Goal: Task Accomplishment & Management: Manage account settings

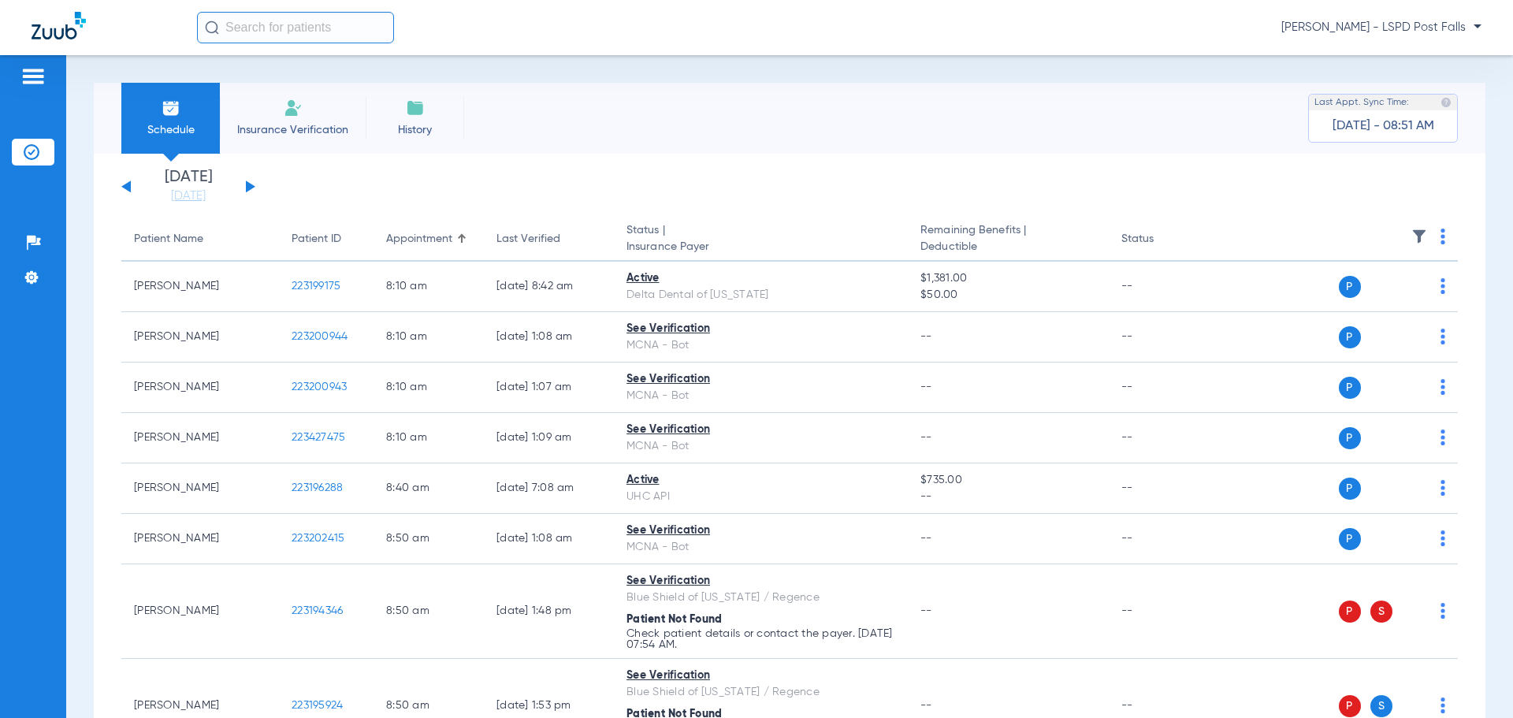
click at [1366, 13] on div "[PERSON_NAME] - LSPD Post Falls" at bounding box center [839, 28] width 1284 height 32
click at [1365, 20] on span "[PERSON_NAME] - LSPD Post Falls" at bounding box center [1381, 28] width 200 height 16
click at [1389, 50] on span "Account Selection" at bounding box center [1422, 55] width 88 height 11
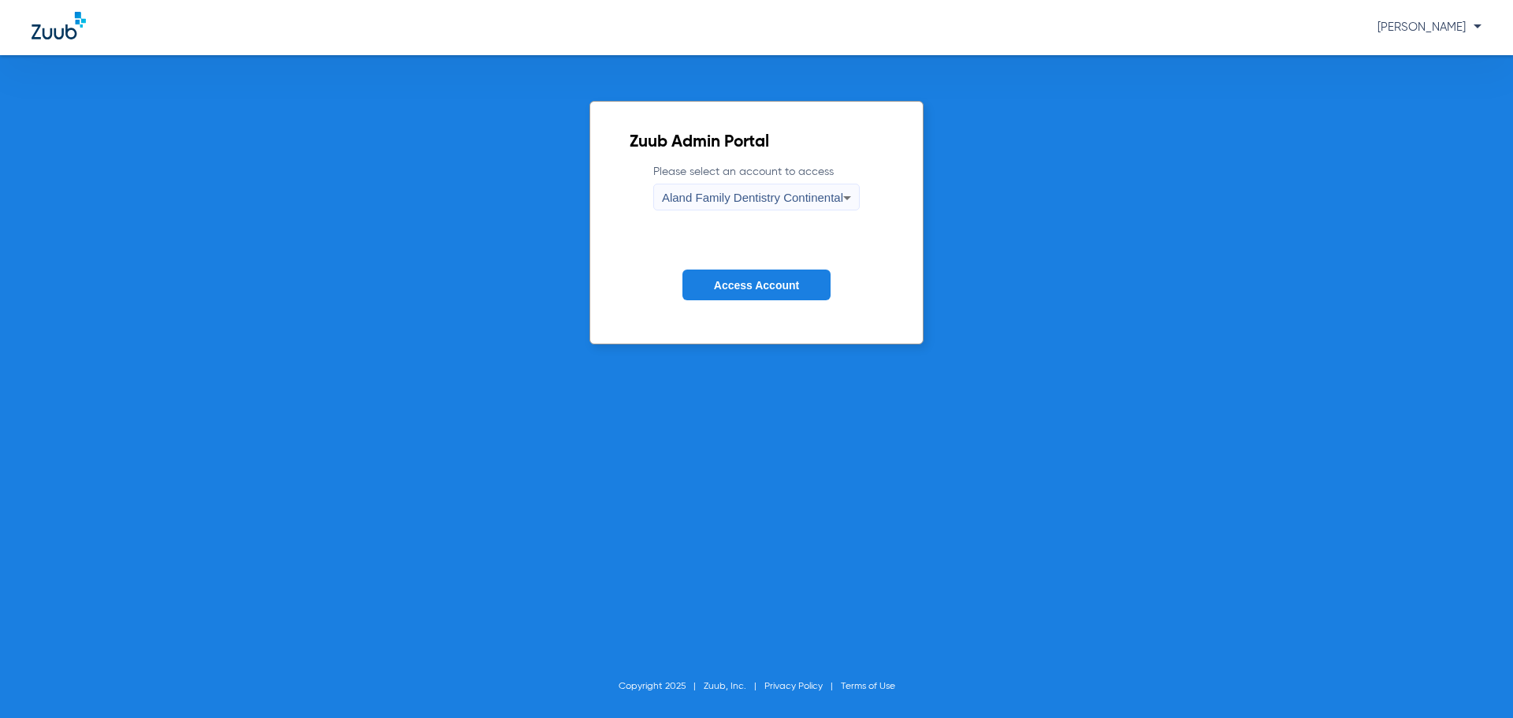
click at [683, 191] on span "Aland Family Dentistry Continental" at bounding box center [752, 197] width 181 height 13
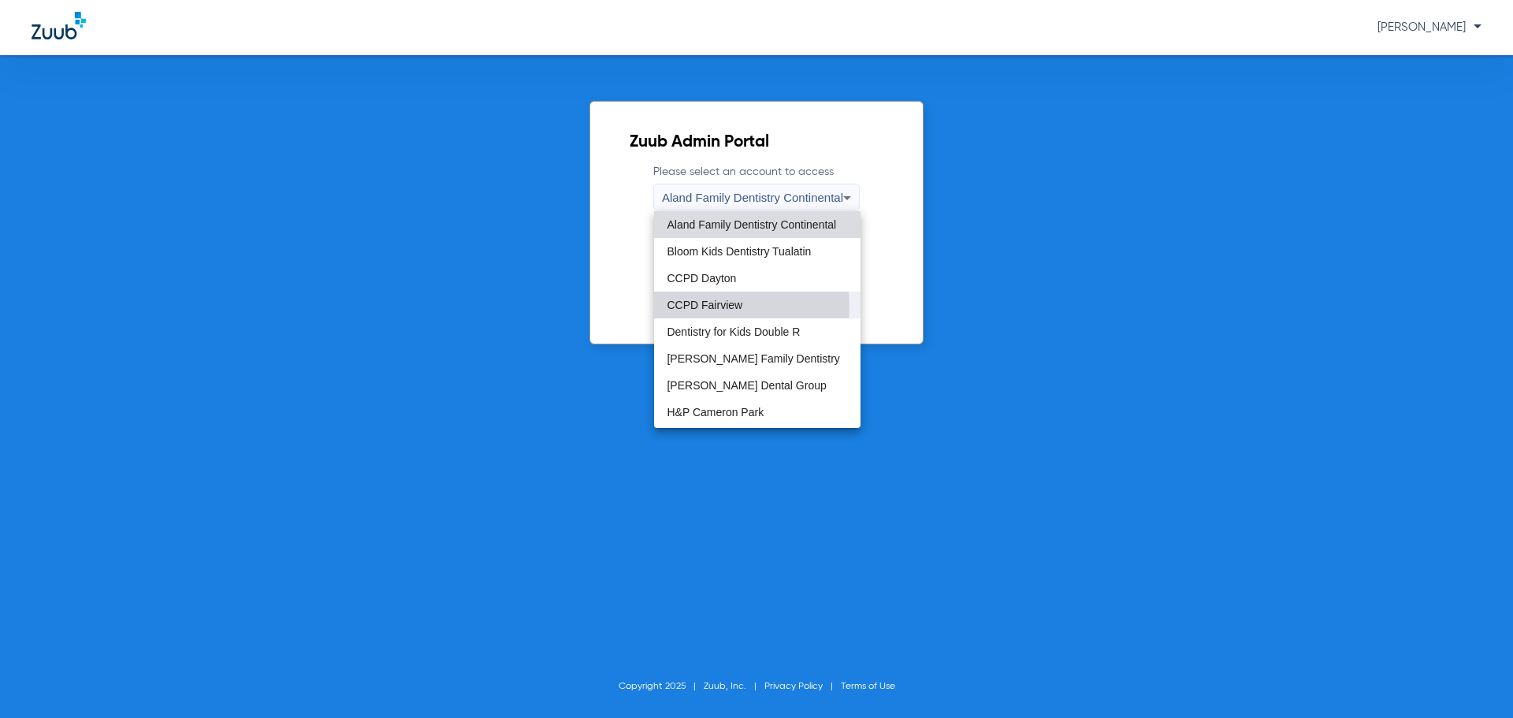
click at [723, 306] on span "CCPD Fairview" at bounding box center [705, 304] width 76 height 11
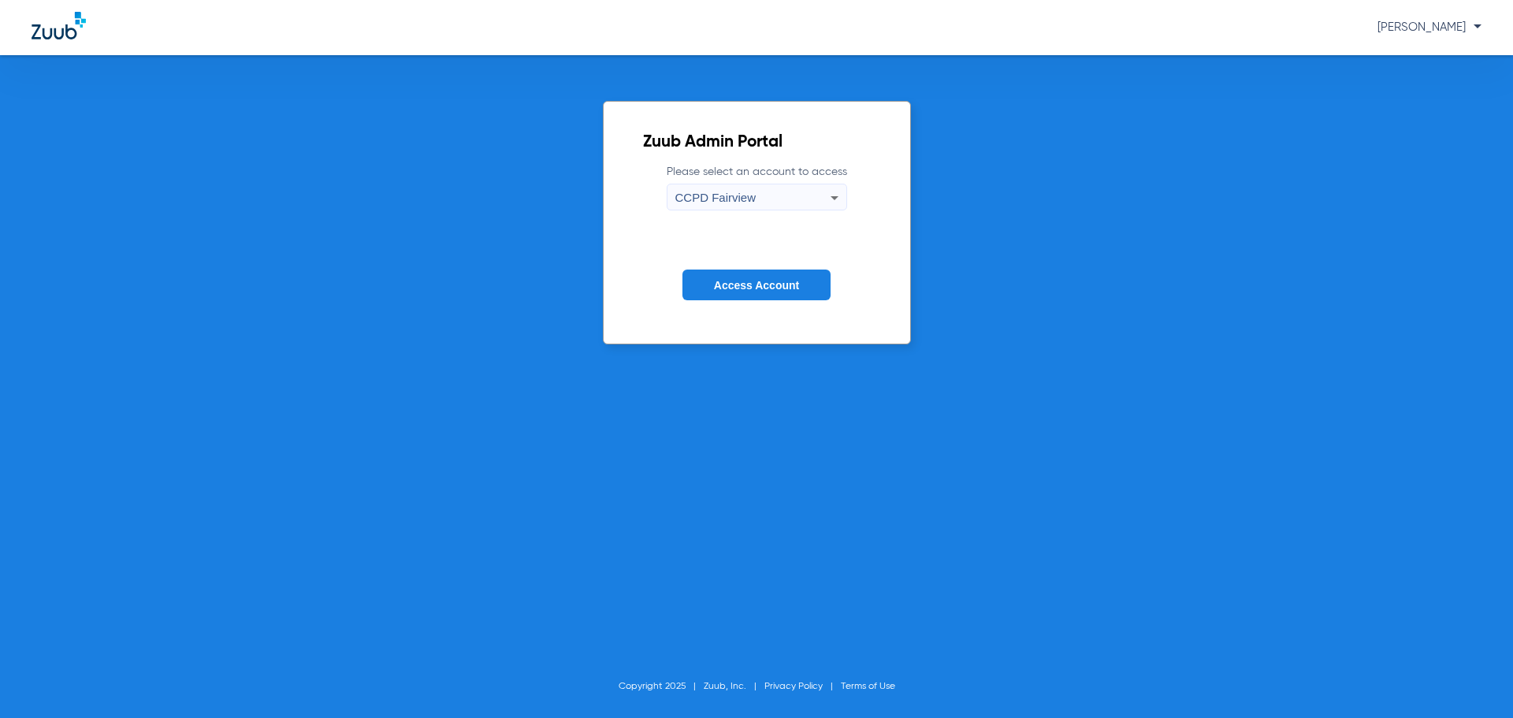
click at [732, 293] on button "Access Account" at bounding box center [756, 284] width 148 height 31
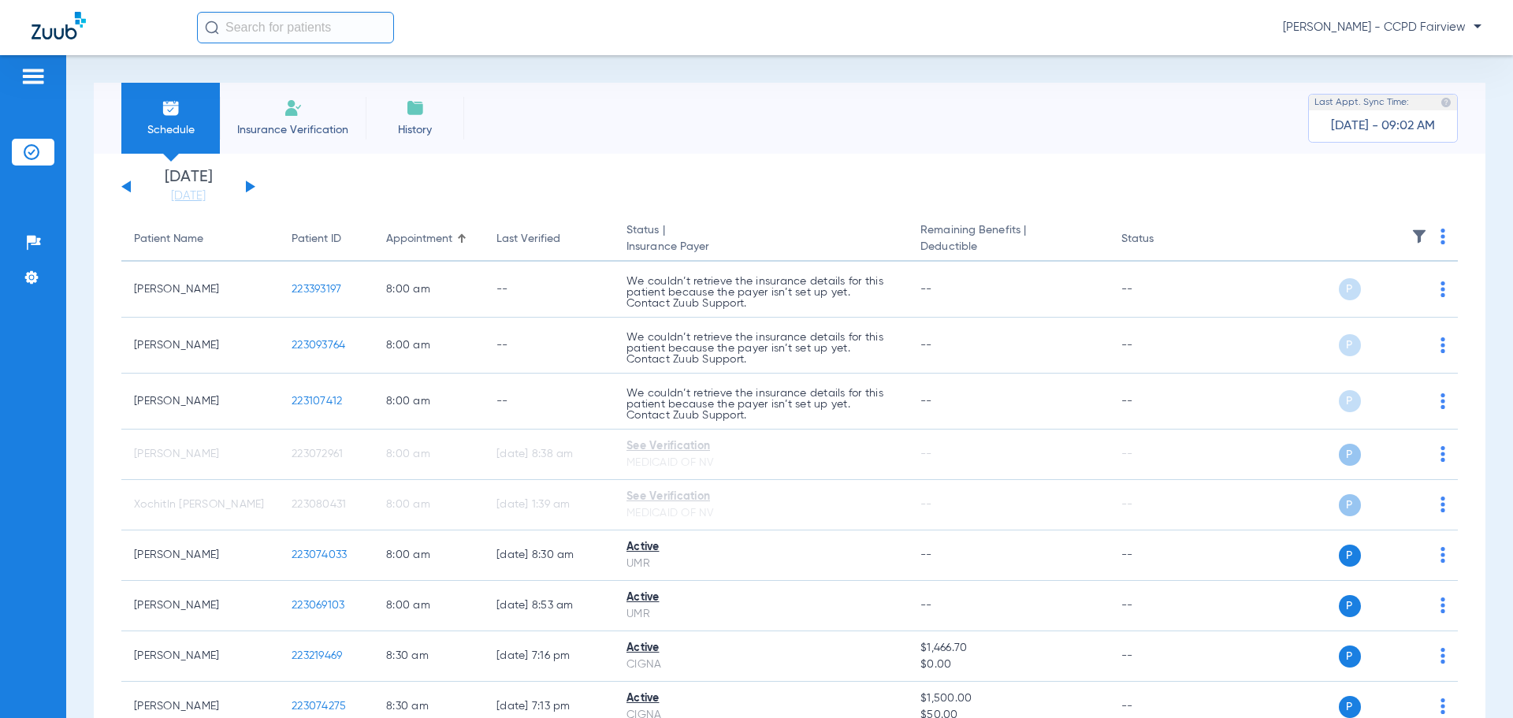
click at [1361, 27] on span "[PERSON_NAME] - CCPD Fairview" at bounding box center [1382, 28] width 199 height 16
click at [1404, 45] on button "Account Selection" at bounding box center [1421, 56] width 113 height 32
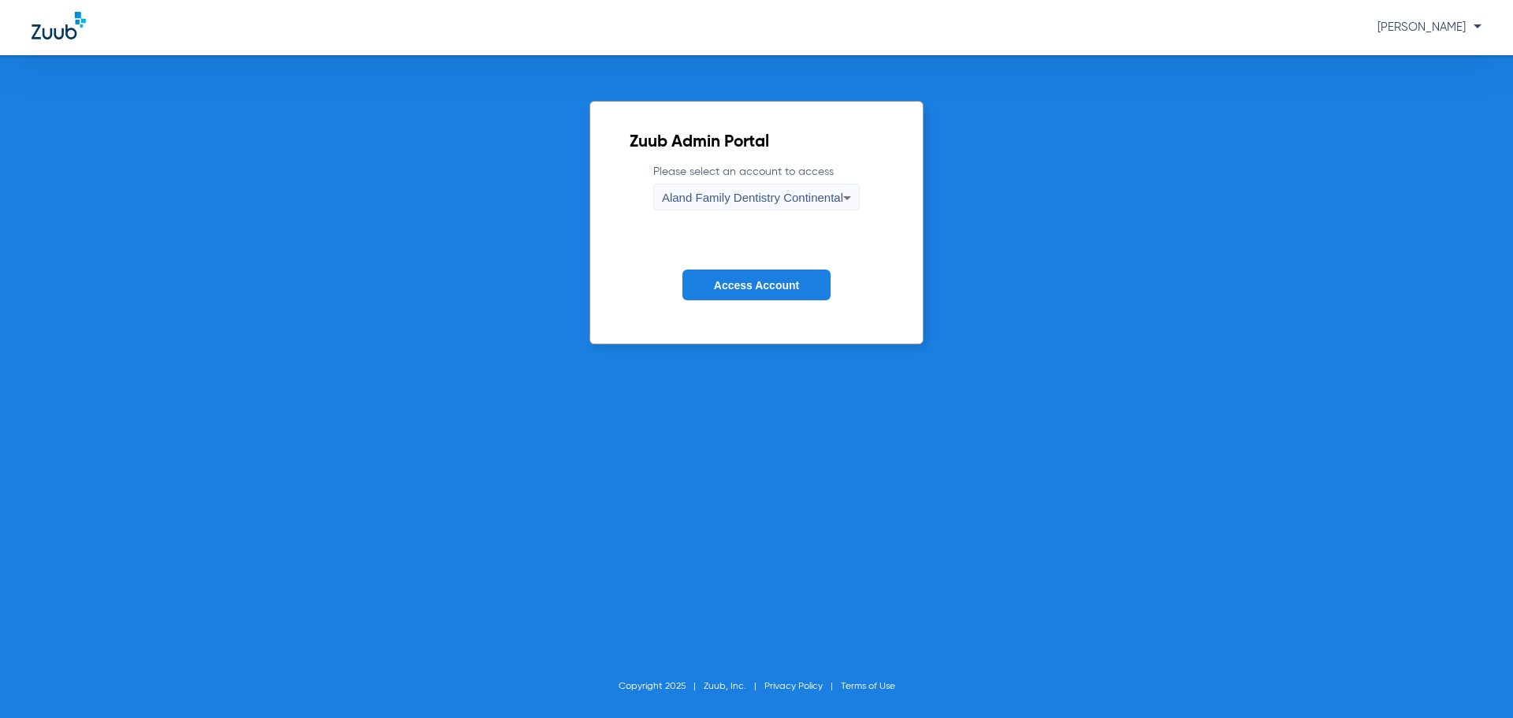
click at [738, 203] on span "Aland Family Dentistry Continental" at bounding box center [752, 197] width 181 height 13
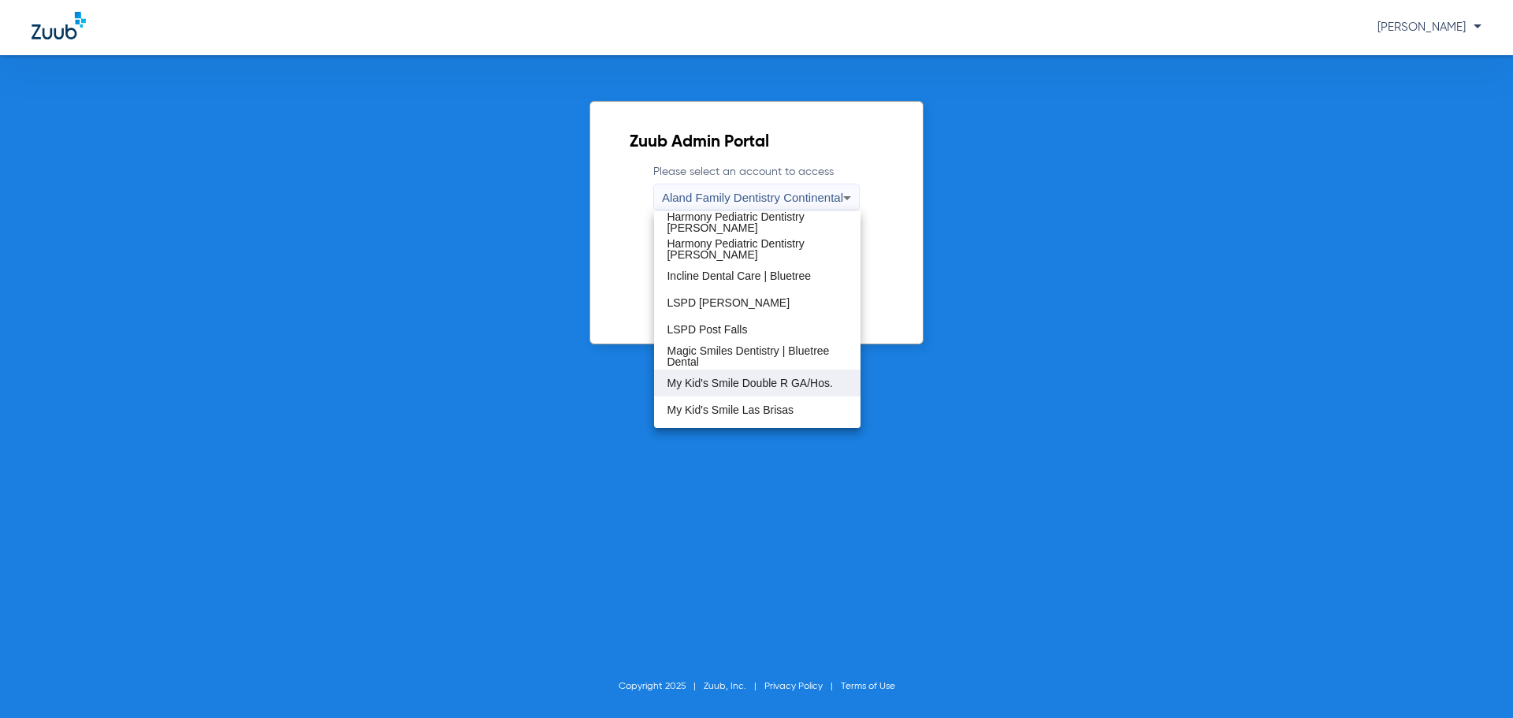
scroll to position [349, 0]
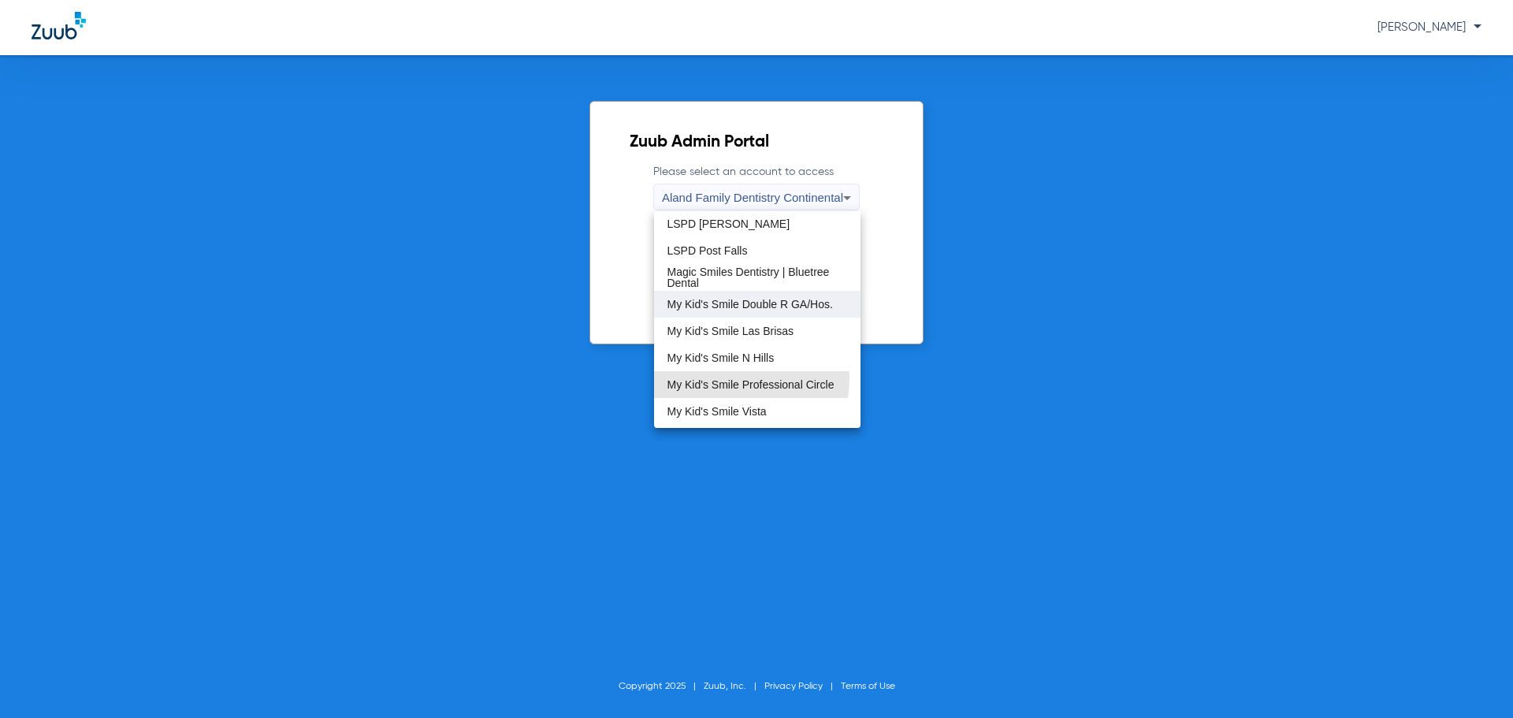
click at [707, 379] on span "My Kid's Smile Professional Circle" at bounding box center [750, 384] width 167 height 11
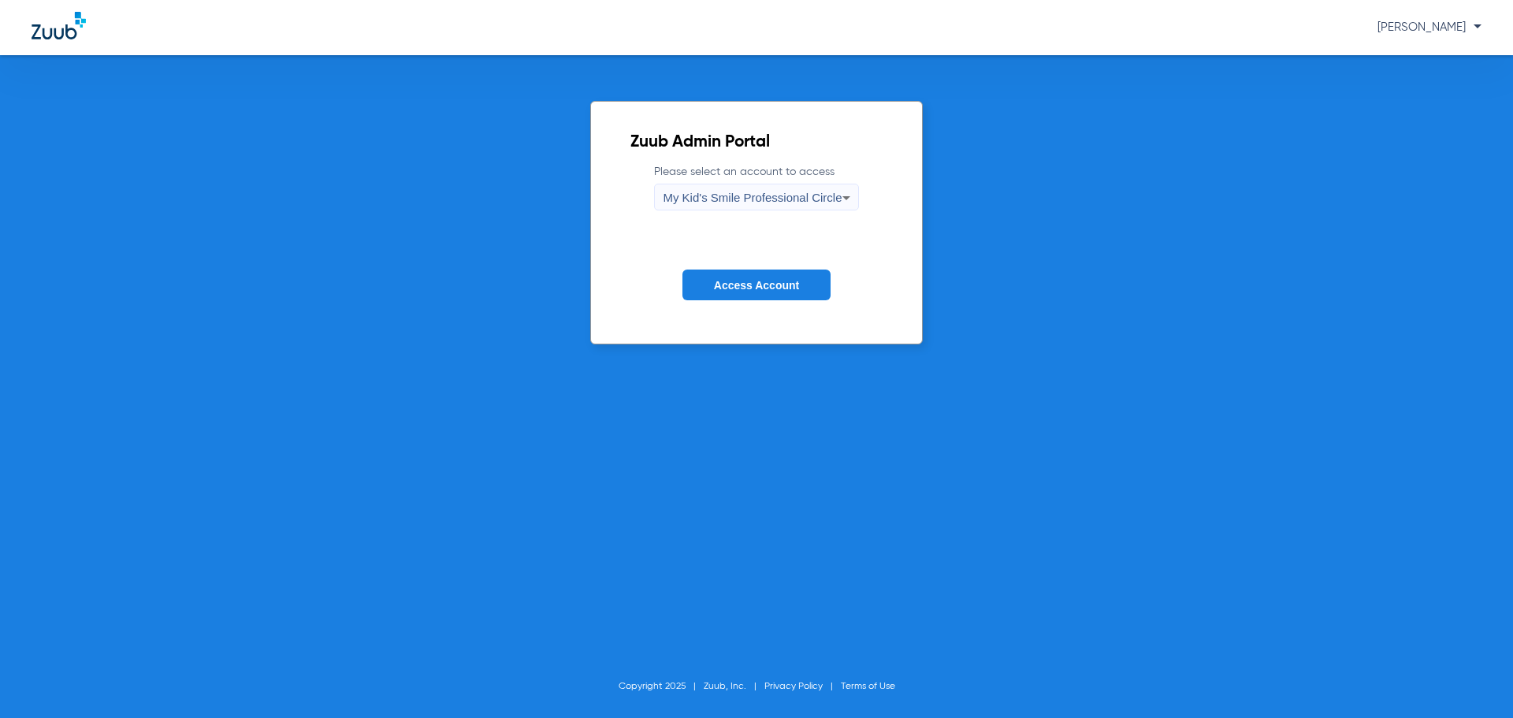
click at [753, 273] on button "Access Account" at bounding box center [756, 284] width 148 height 31
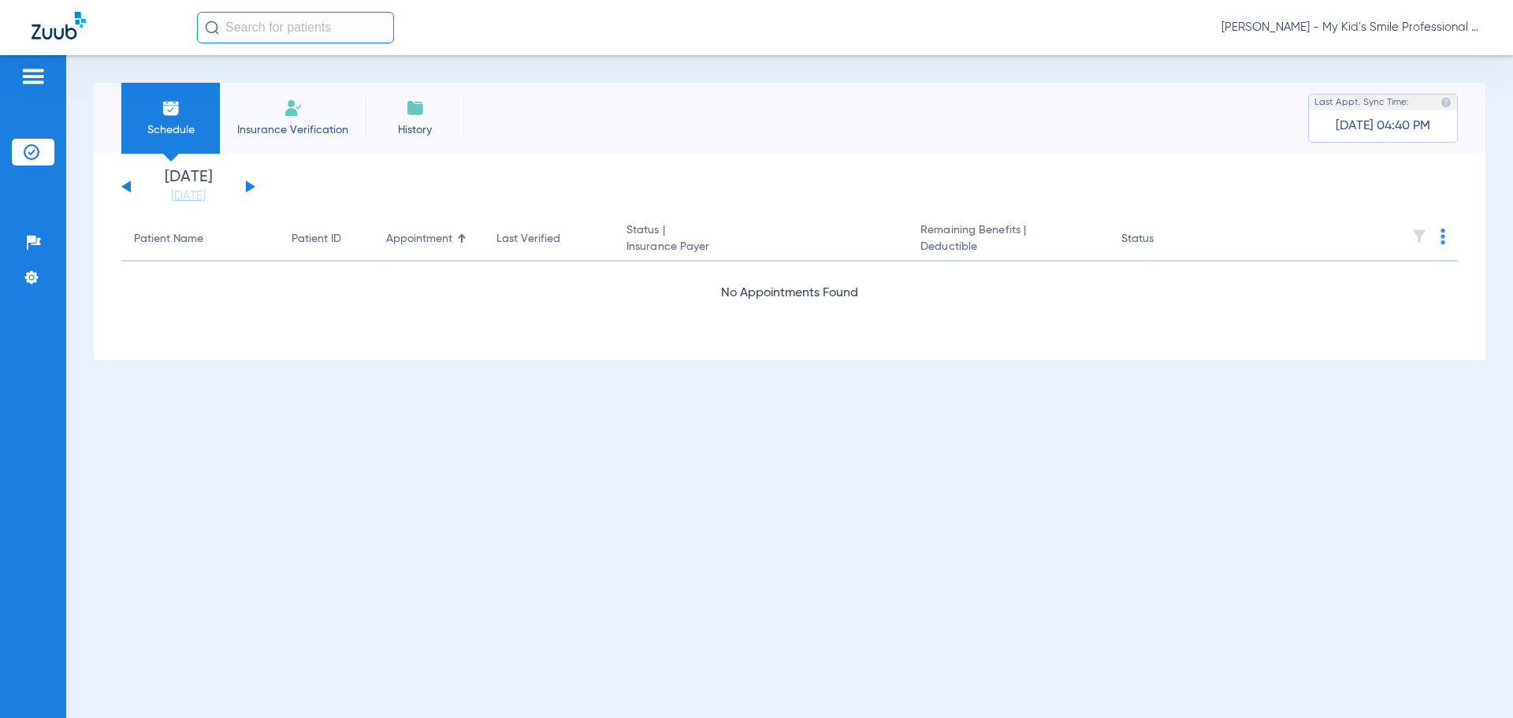
click at [254, 183] on div "[DATE] [DATE] [DATE] [DATE] [DATE] [DATE] [DATE] [DATE] [DATE] [DATE] [DATE] [D…" at bounding box center [188, 186] width 134 height 35
click at [247, 185] on button at bounding box center [250, 186] width 9 height 12
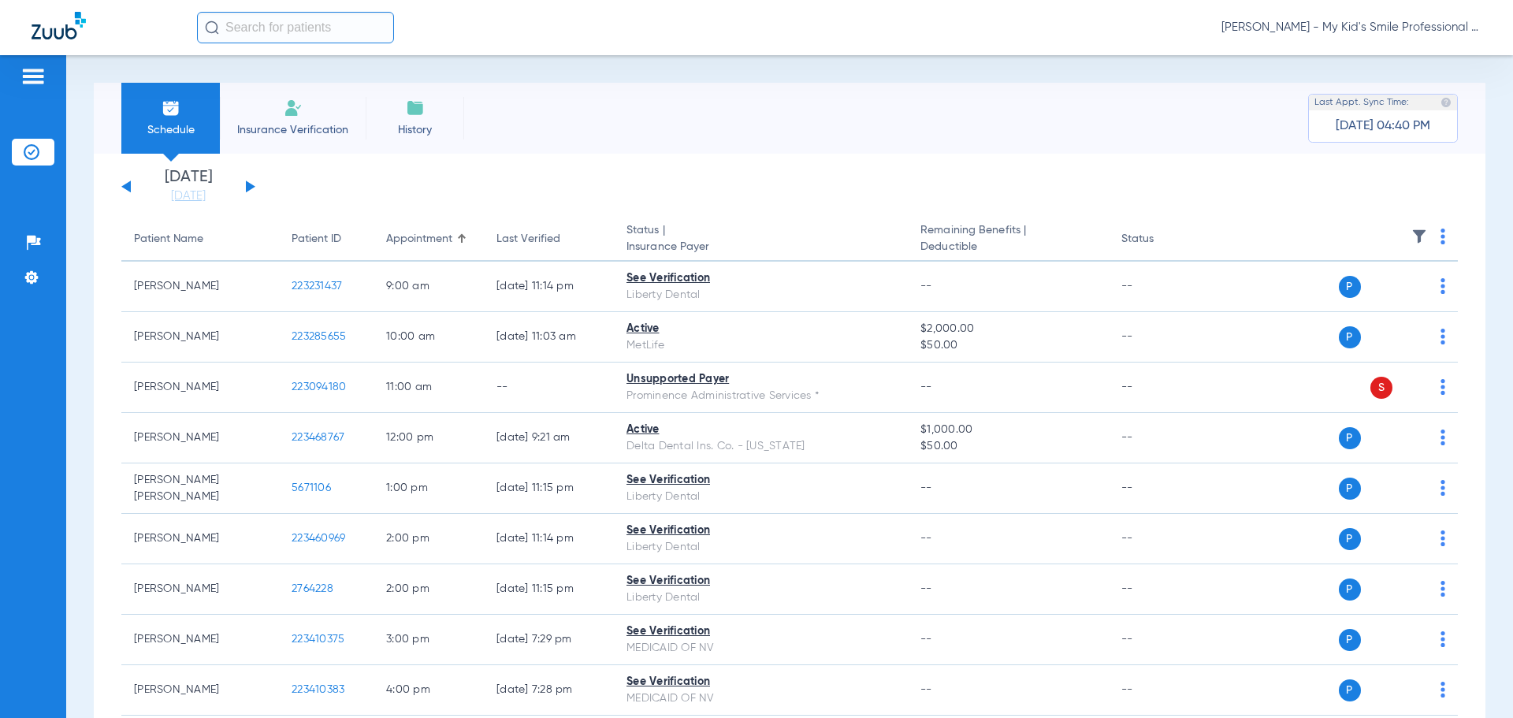
drag, startPoint x: 438, startPoint y: 9, endPoint x: 463, endPoint y: 18, distance: 26.9
click at [437, 17] on div "[PERSON_NAME] - My Kid's Smile Professional Circle" at bounding box center [756, 27] width 1513 height 55
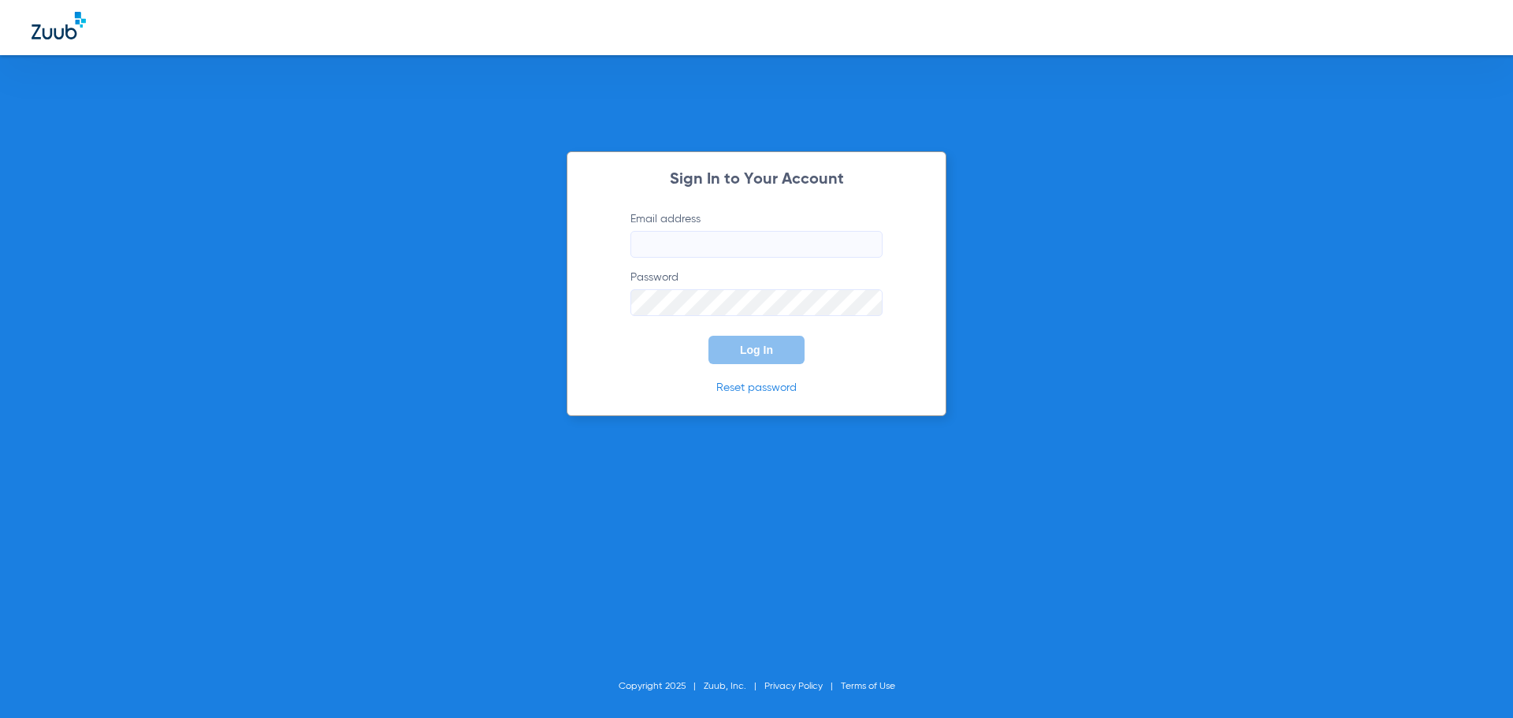
type input "[PERSON_NAME][EMAIL_ADDRESS][PERSON_NAME][DOMAIN_NAME]"
click at [1075, 295] on div "Sign In to Your Account Email address [PERSON_NAME][EMAIL_ADDRESS][PERSON_NAME]…" at bounding box center [756, 359] width 1513 height 718
